Goal: Task Accomplishment & Management: Use online tool/utility

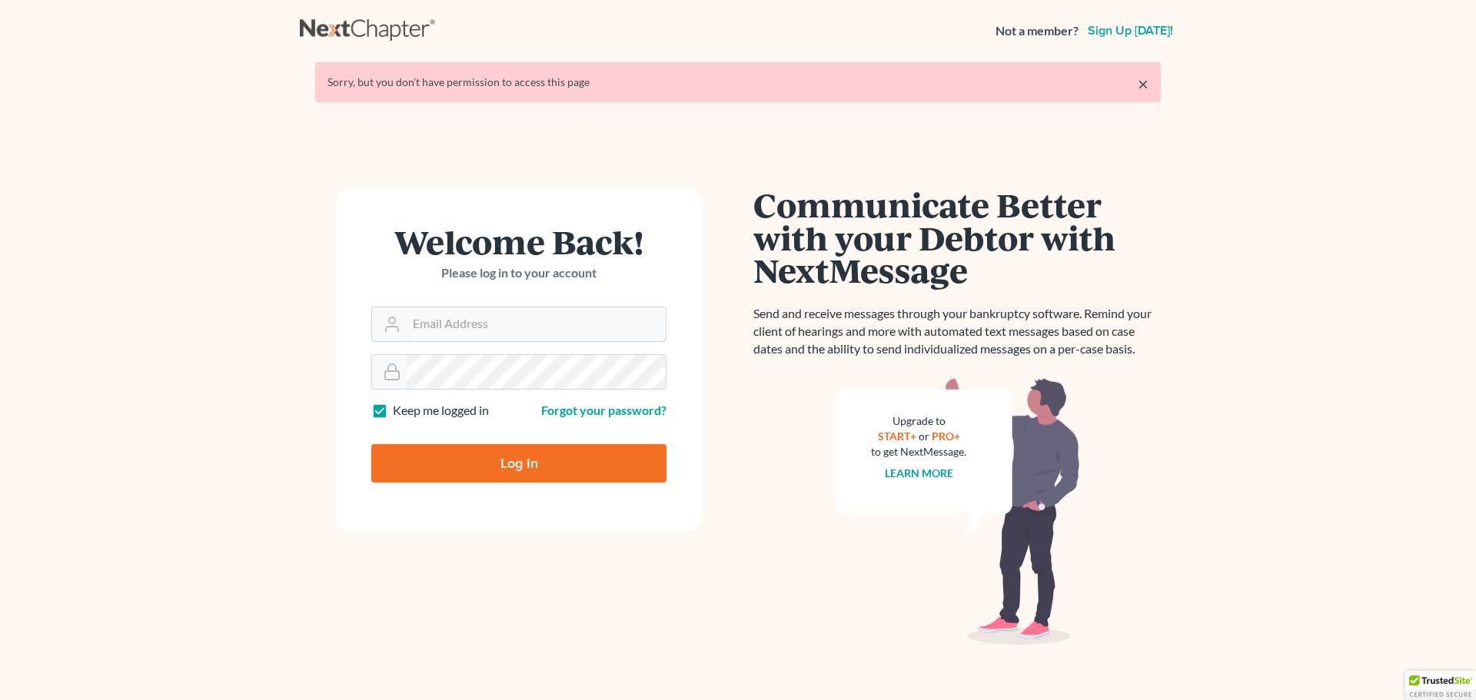
type input "[EMAIL_ADDRESS][DOMAIN_NAME]"
click at [481, 464] on input "Log In" at bounding box center [518, 463] width 295 height 38
type input "Thinking..."
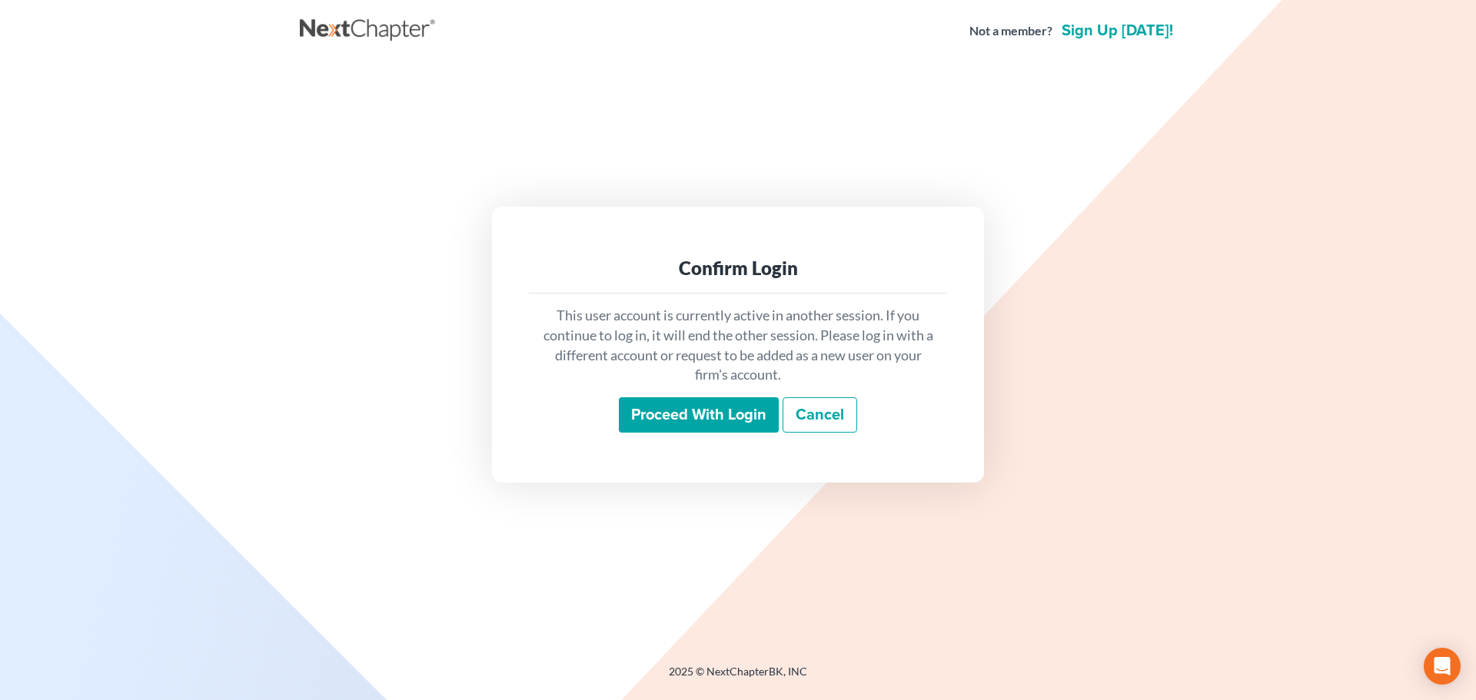
click at [707, 407] on input "Proceed with login" at bounding box center [699, 414] width 160 height 35
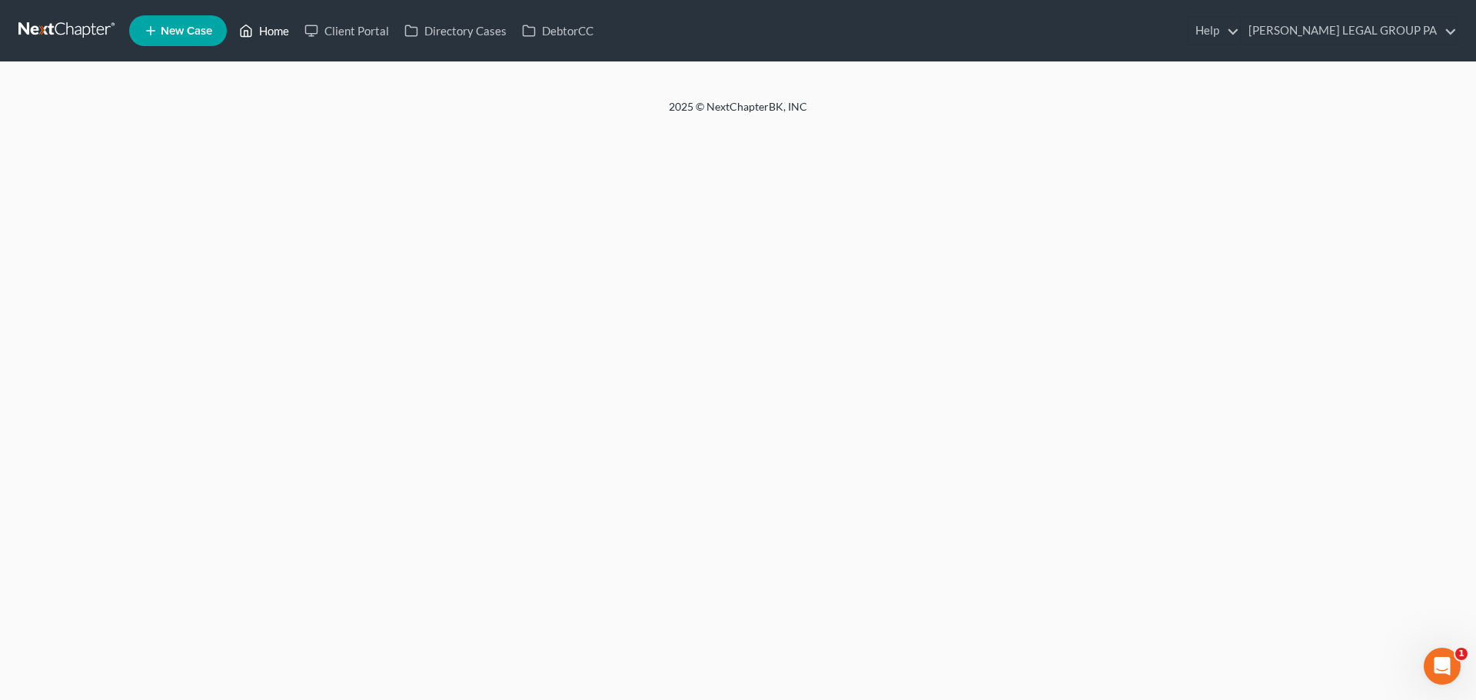
click at [263, 32] on link "Home" at bounding box center [263, 31] width 65 height 28
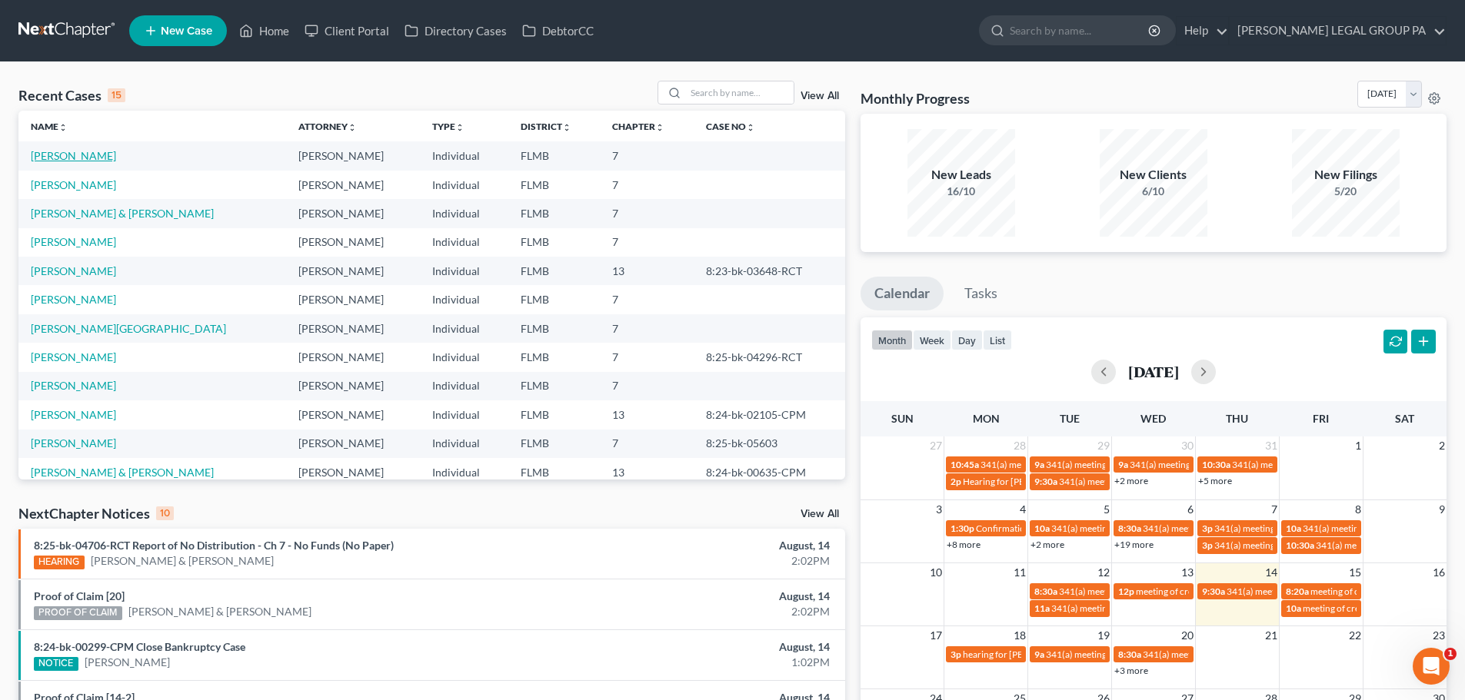
click at [59, 152] on link "[PERSON_NAME]" at bounding box center [73, 155] width 85 height 13
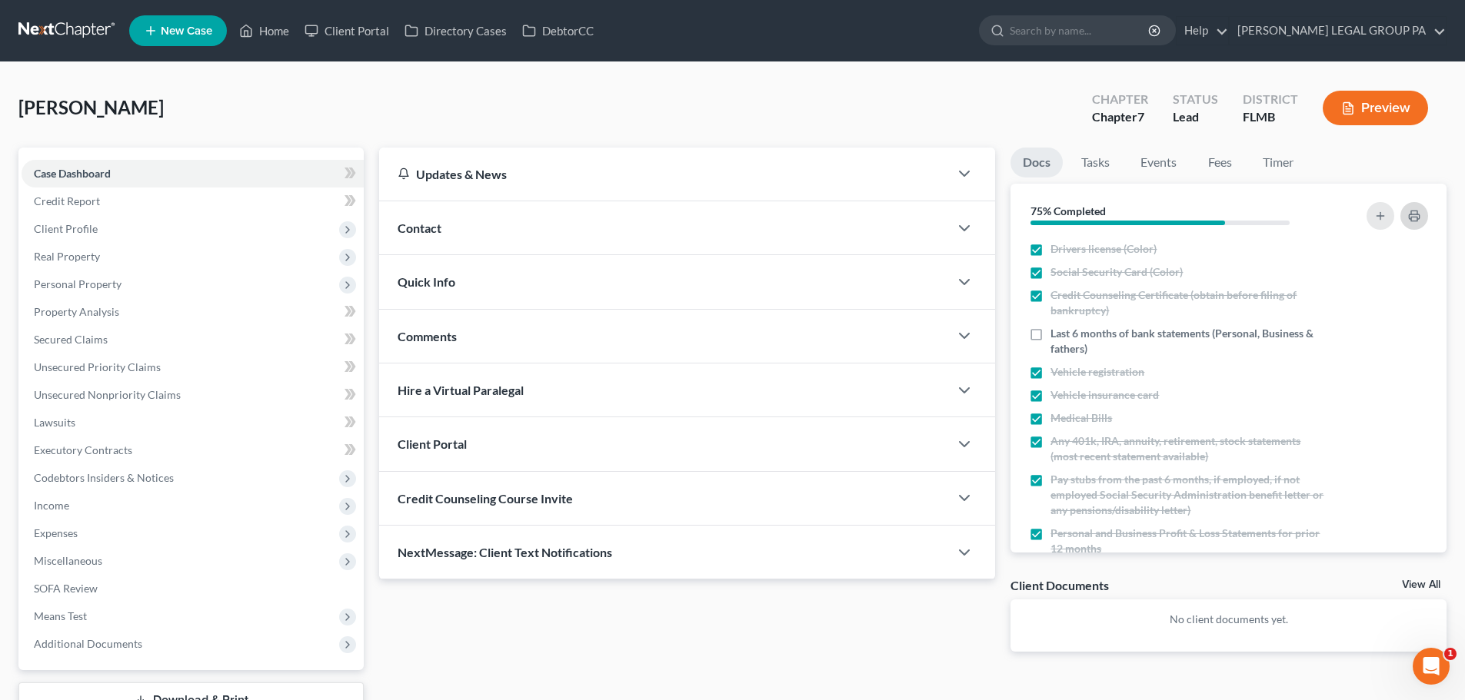
click at [1421, 218] on button "button" at bounding box center [1414, 216] width 28 height 28
